Goal: Information Seeking & Learning: Learn about a topic

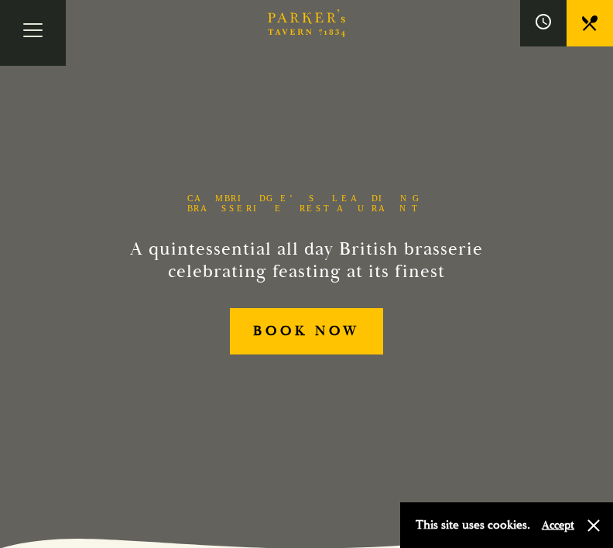
click at [50, 39] on button "Toggle navigation" at bounding box center [33, 33] width 66 height 66
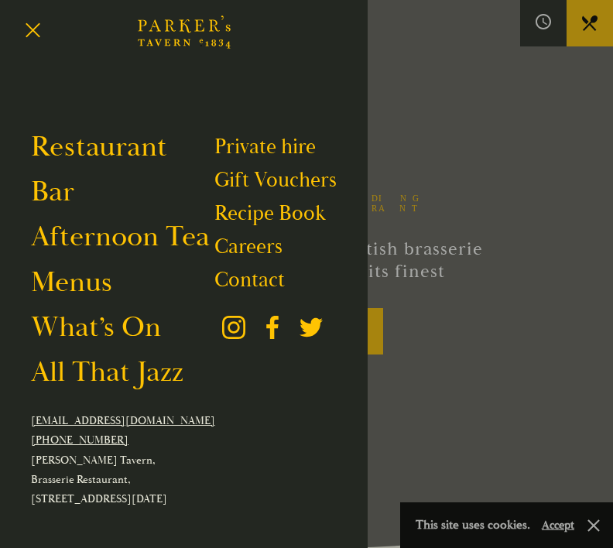
click at [144, 244] on link "Afternoon Tea" at bounding box center [120, 236] width 179 height 36
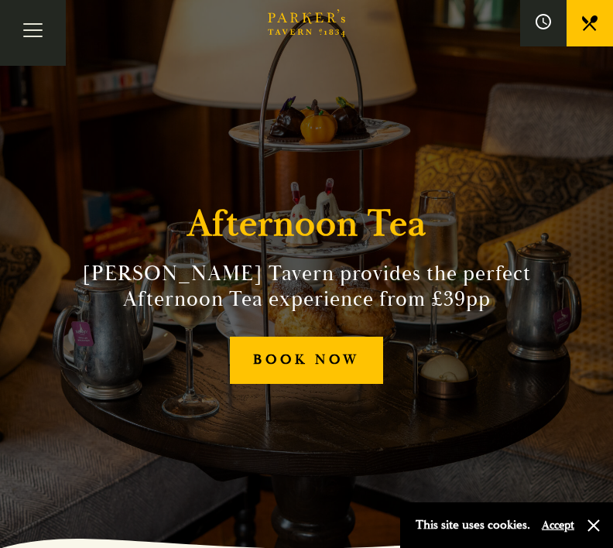
click at [43, 37] on button "Toggle navigation" at bounding box center [33, 33] width 66 height 66
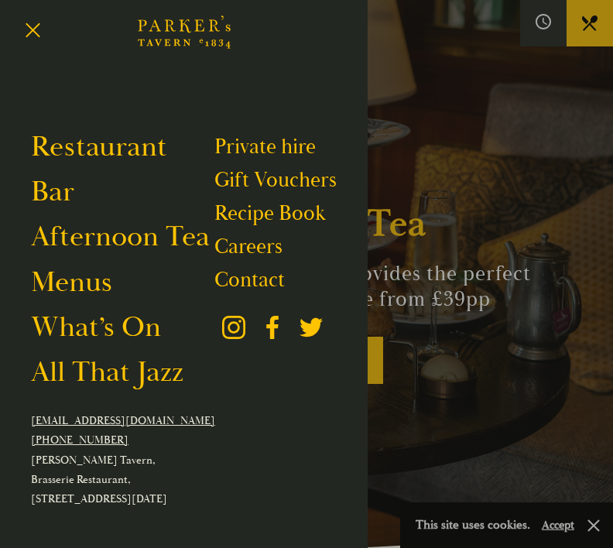
click at [97, 286] on link "Menus" at bounding box center [71, 282] width 81 height 36
click at [136, 327] on link "What’s On" at bounding box center [96, 327] width 130 height 36
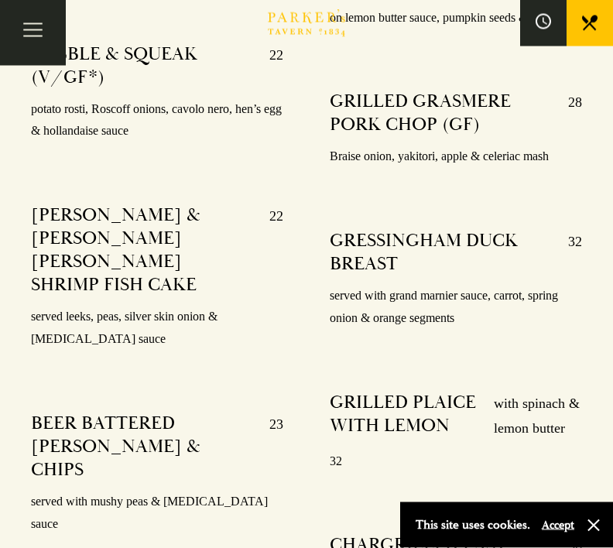
scroll to position [3228, 0]
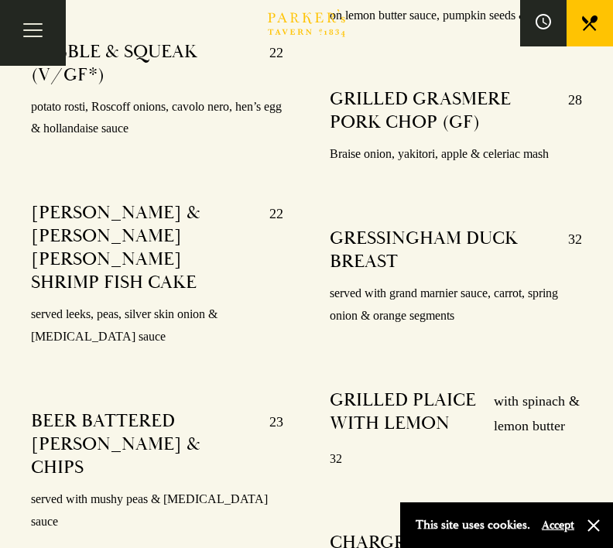
click at [567, 325] on div "VEAL MILANESE 26 served with mixed salad, café du Paris, lemon & lemon ROASTED …" at bounding box center [455, 259] width 299 height 1247
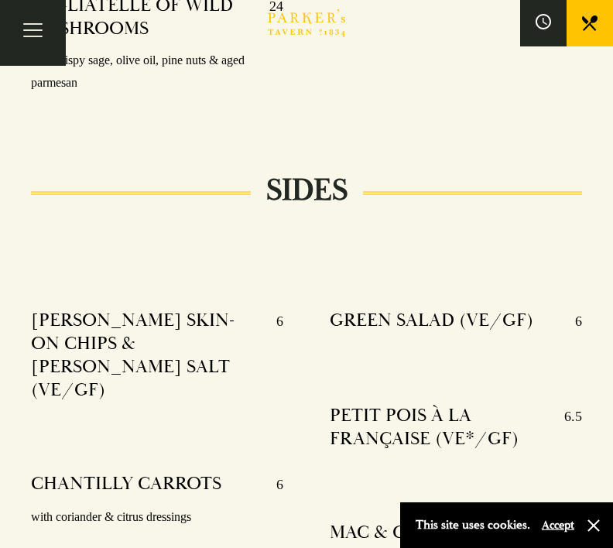
scroll to position [3968, 0]
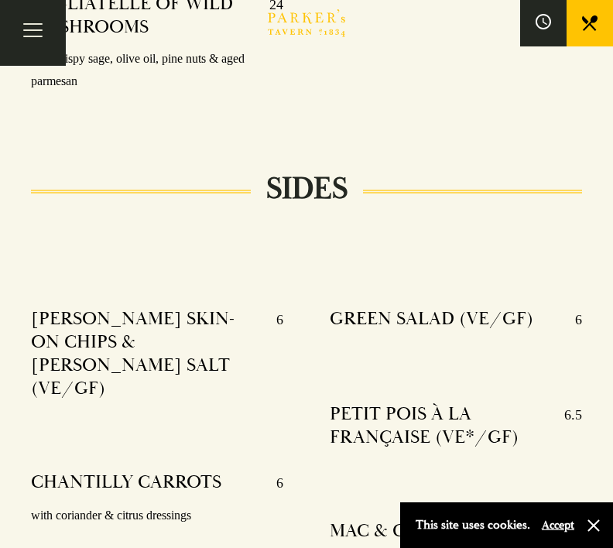
click at [569, 532] on button "Accept" at bounding box center [557, 524] width 32 height 15
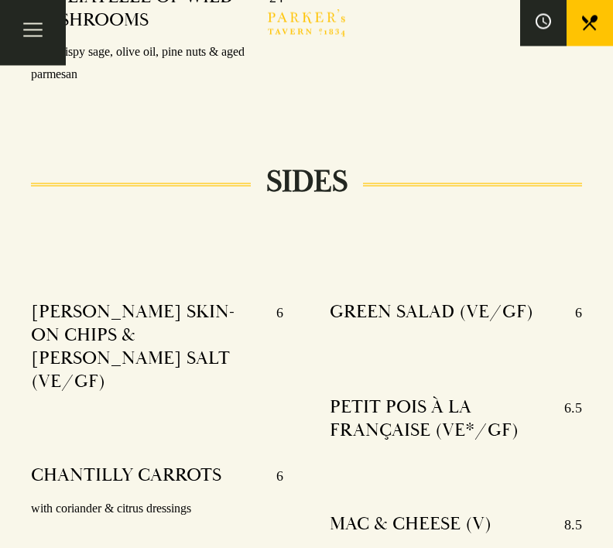
scroll to position [3969, 0]
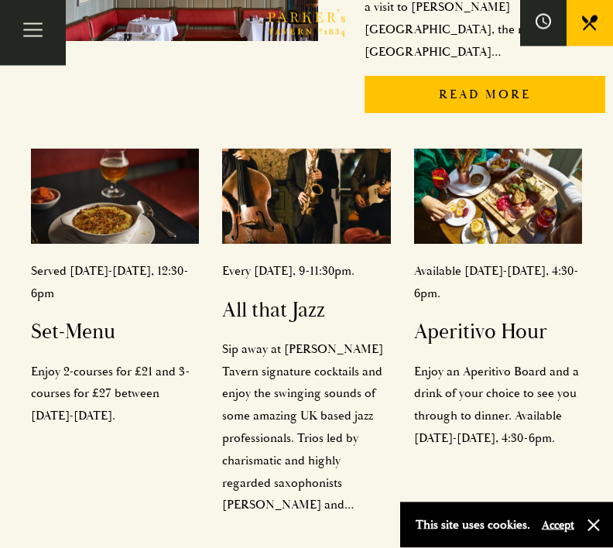
scroll to position [523, 0]
click at [103, 360] on p "Enjoy 2-courses for £21 and 3-courses for £27 between Monday-Saturday." at bounding box center [115, 393] width 169 height 67
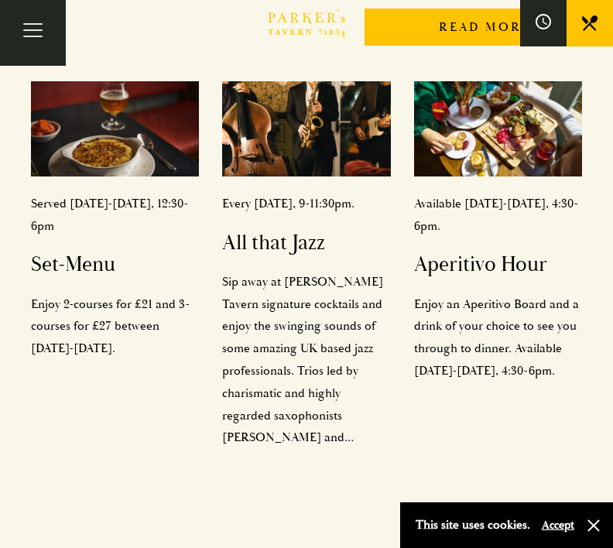
click at [524, 293] on p "Enjoy an Aperitivo Board and a drink of your choice to see you through to dinne…" at bounding box center [498, 337] width 169 height 89
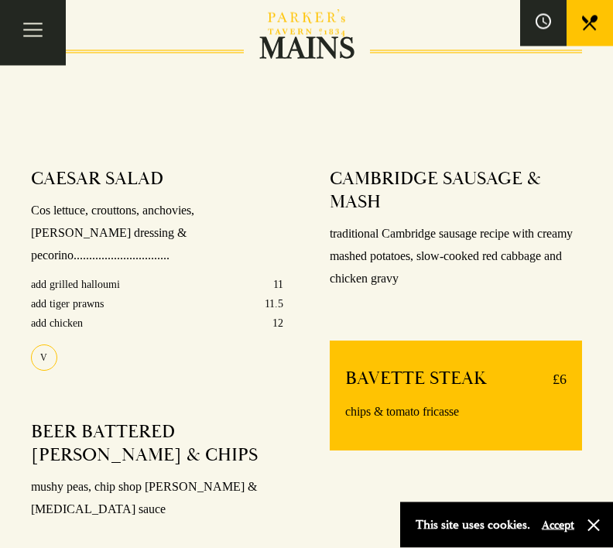
scroll to position [1053, 0]
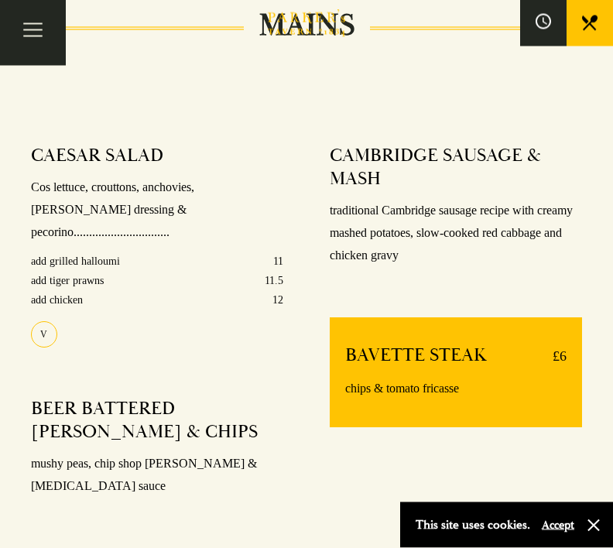
click at [425, 267] on p "traditional Cambridge sausage recipe with creamy mashed potatoes, slow-cooked r…" at bounding box center [456, 233] width 252 height 67
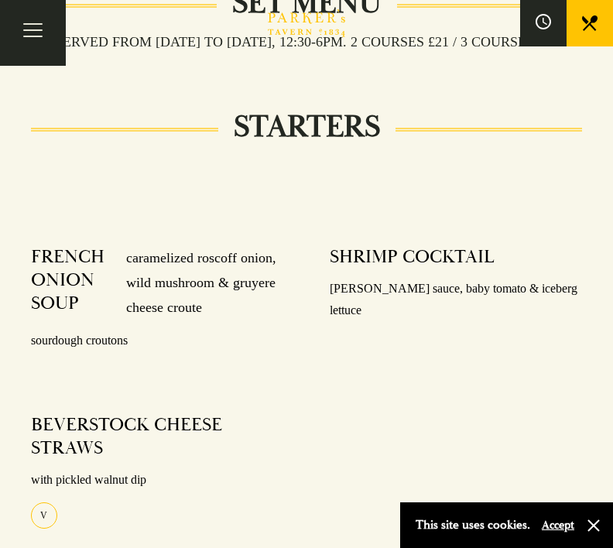
scroll to position [457, 0]
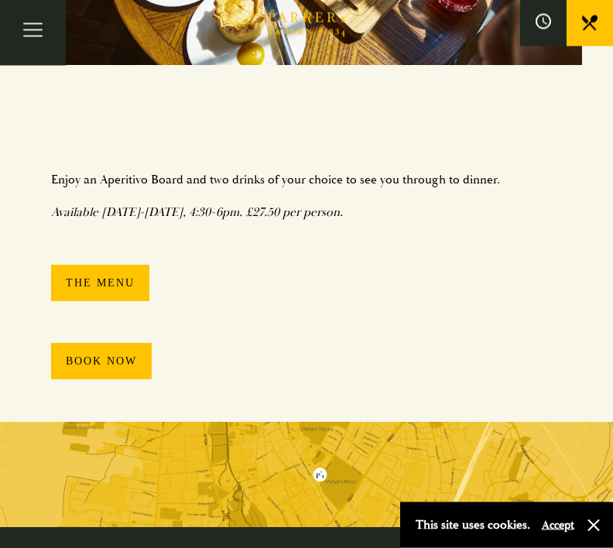
scroll to position [458, 0]
click at [102, 289] on link "The Menu" at bounding box center [100, 283] width 98 height 36
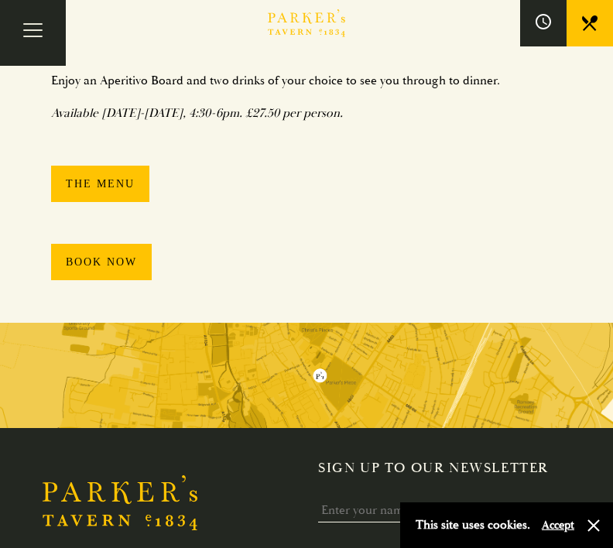
scroll to position [531, 0]
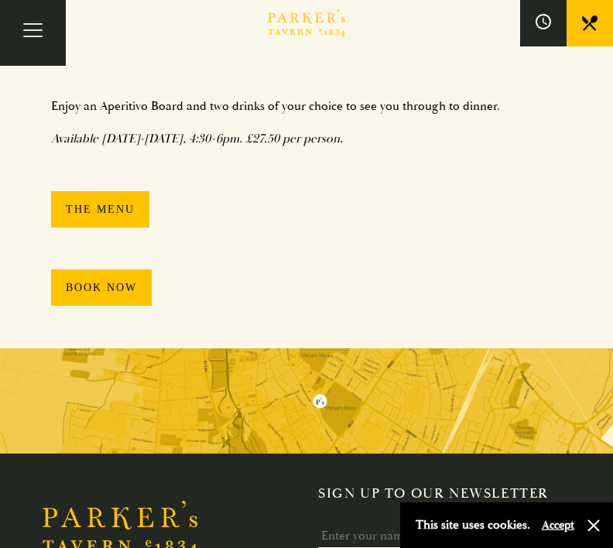
click at [360, 405] on img at bounding box center [306, 400] width 613 height 105
